Goal: Task Accomplishment & Management: Use online tool/utility

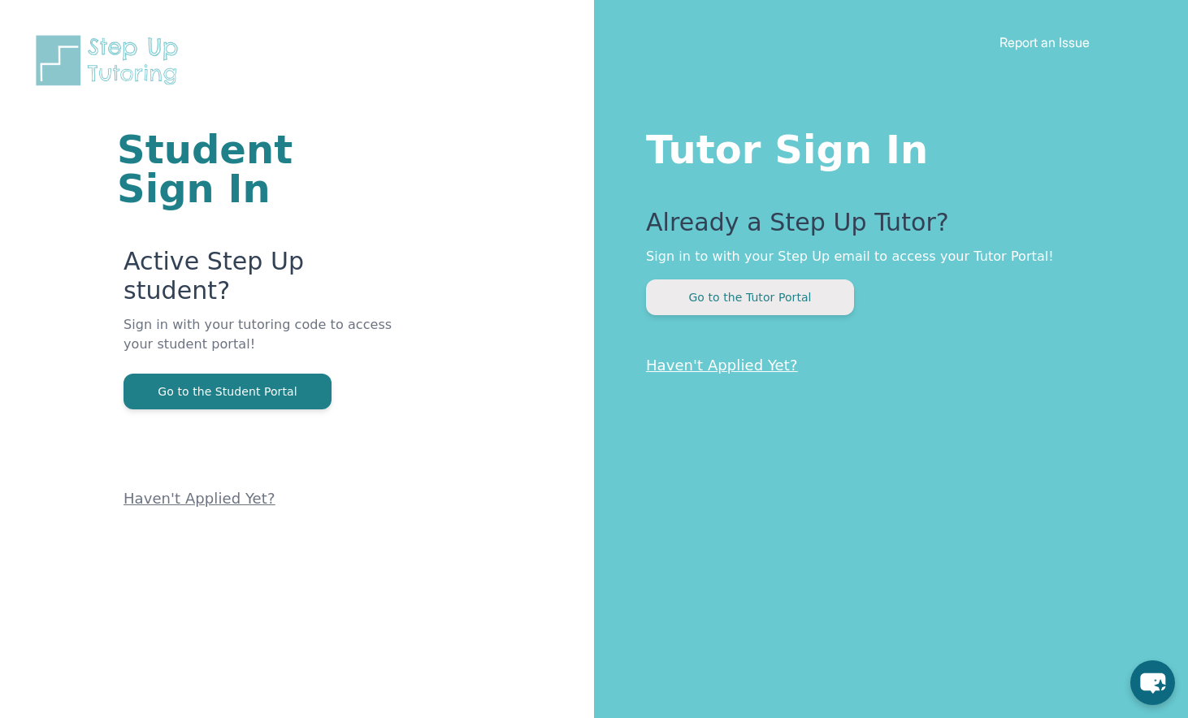
click at [790, 297] on button "Go to the Tutor Portal" at bounding box center [750, 298] width 208 height 36
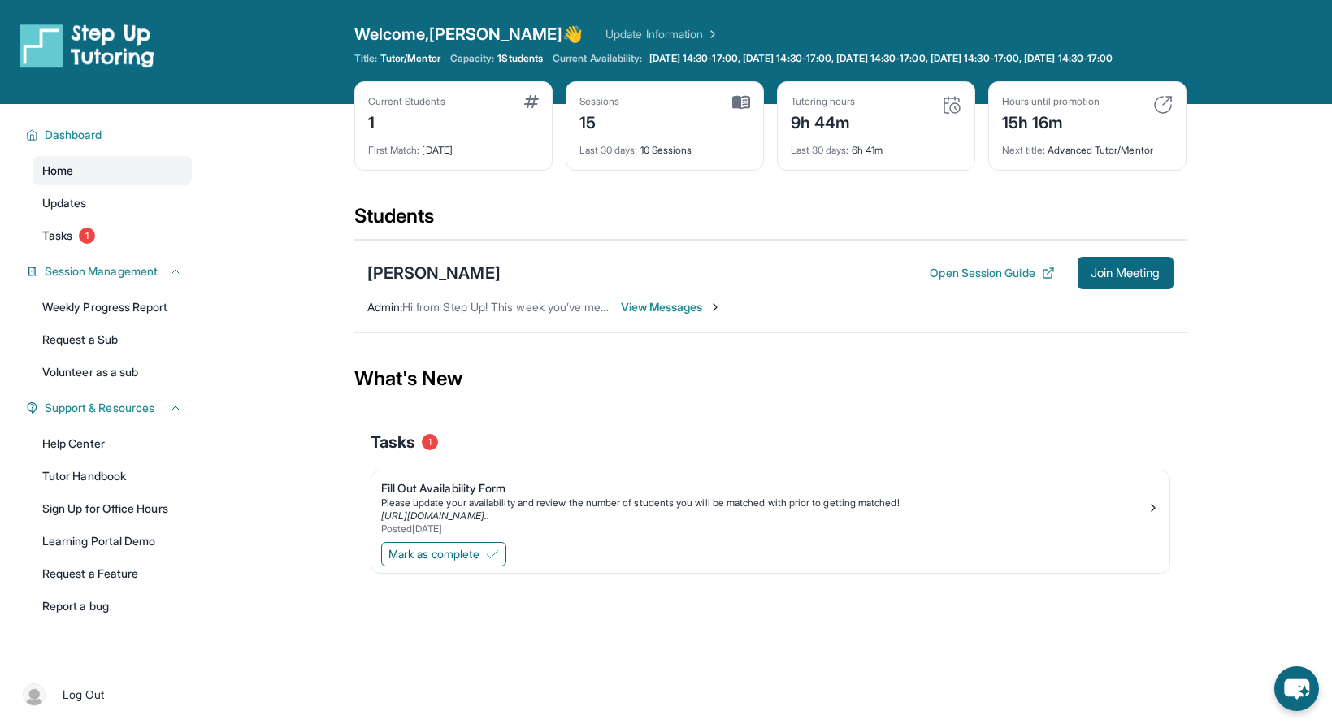
click at [66, 179] on span "Home" at bounding box center [57, 171] width 31 height 16
click at [54, 179] on span "Home" at bounding box center [57, 171] width 31 height 16
click at [70, 143] on span "Dashboard" at bounding box center [74, 135] width 58 height 16
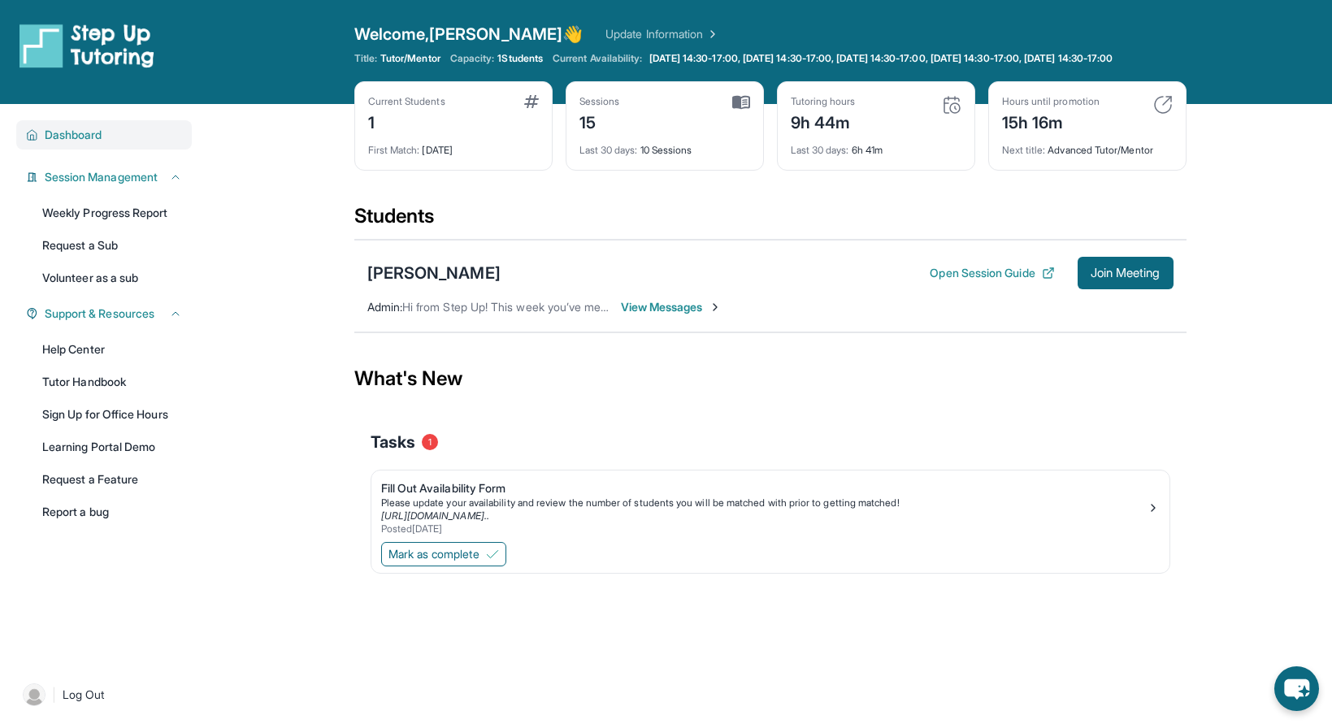
click at [70, 143] on span "Dashboard" at bounding box center [74, 135] width 58 height 16
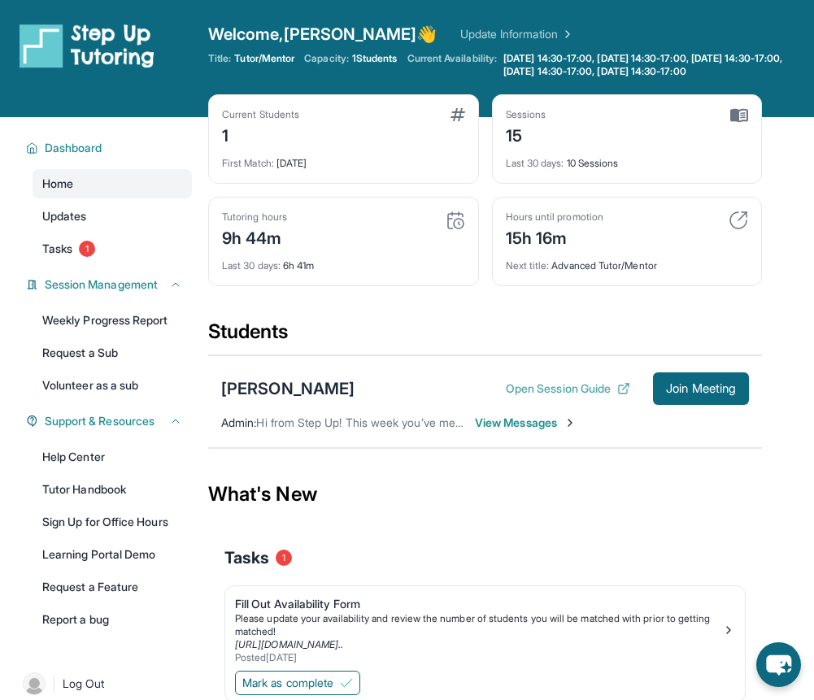
click at [575, 391] on button "Open Session Guide" at bounding box center [568, 388] width 124 height 16
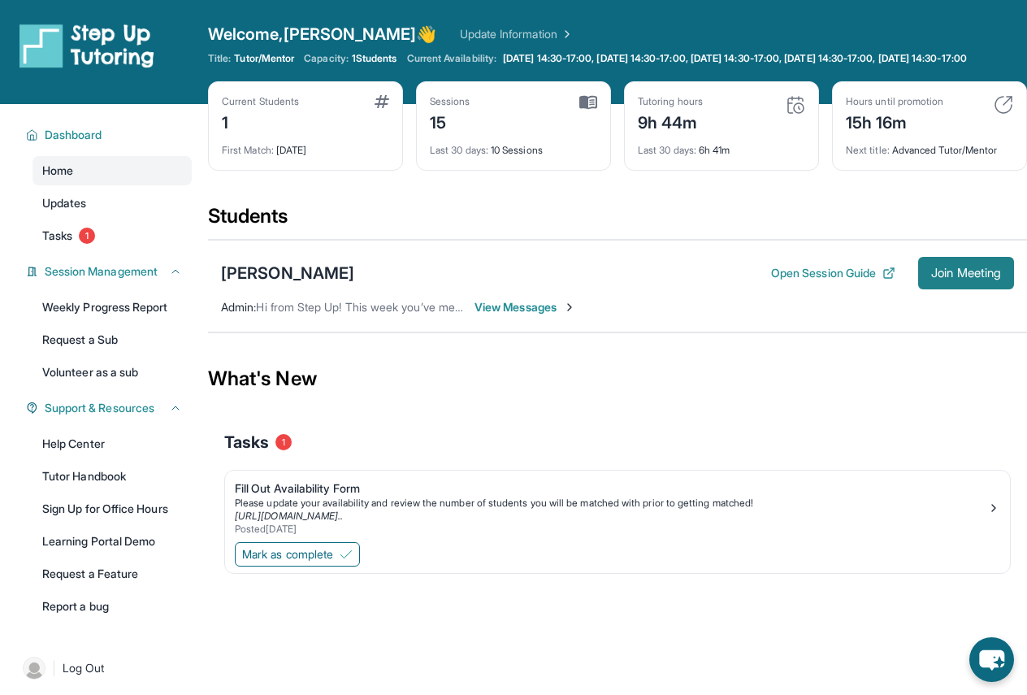
click at [978, 278] on span "Join Meeting" at bounding box center [966, 273] width 70 height 10
